Goal: Find contact information: Find contact information

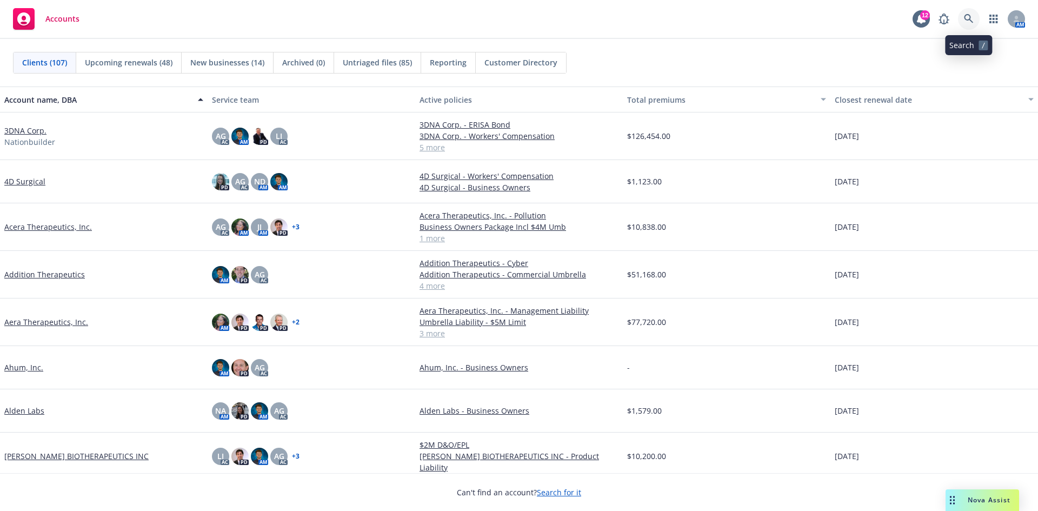
click at [974, 21] on link at bounding box center [969, 19] width 22 height 22
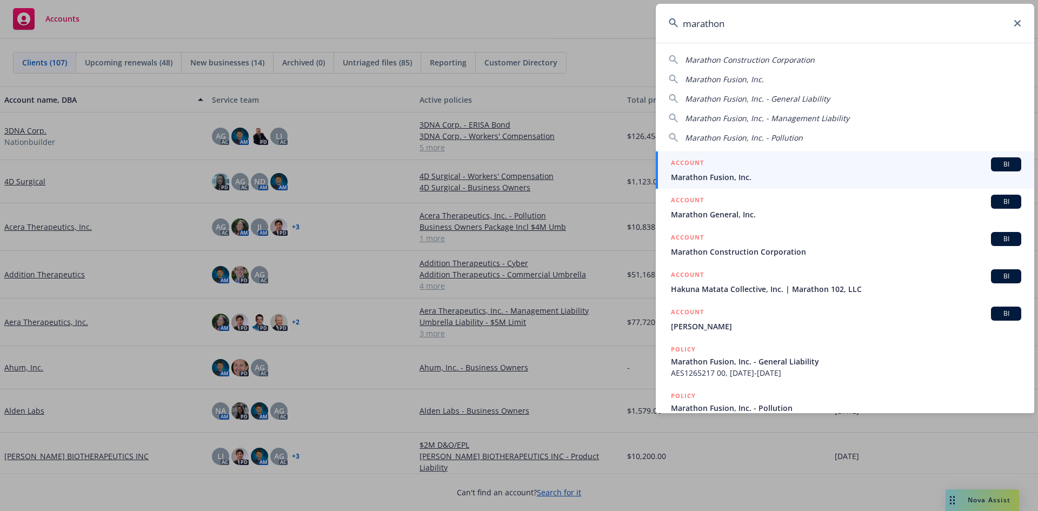
type input "marathon"
click at [811, 155] on link "ACCOUNT BI Marathon Fusion, Inc." at bounding box center [844, 169] width 378 height 37
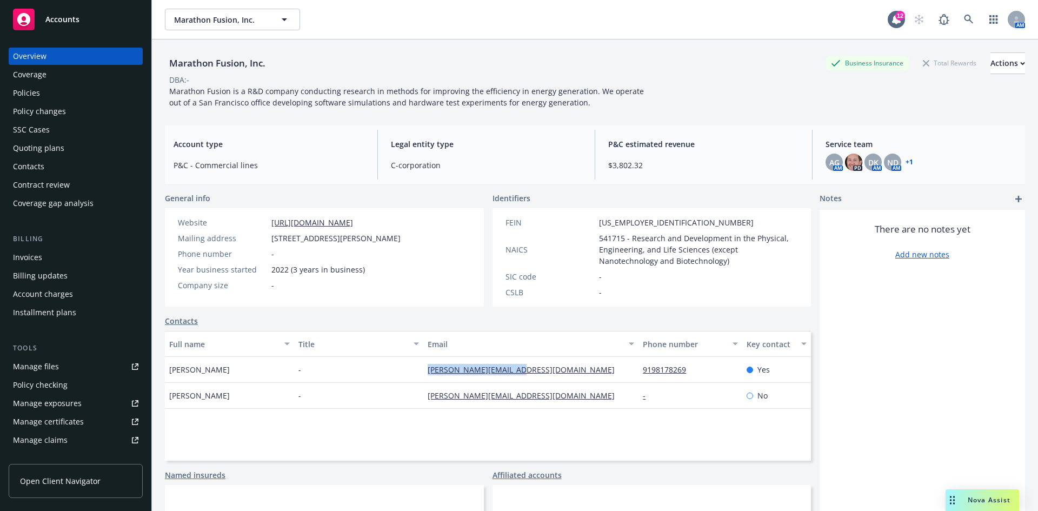
drag, startPoint x: 533, startPoint y: 369, endPoint x: 424, endPoint y: 377, distance: 109.5
click at [424, 377] on div "[PERSON_NAME][EMAIL_ADDRESS][DOMAIN_NAME]" at bounding box center [530, 370] width 215 height 26
copy link "[PERSON_NAME][EMAIL_ADDRESS][DOMAIN_NAME]"
